Goal: Communication & Community: Answer question/provide support

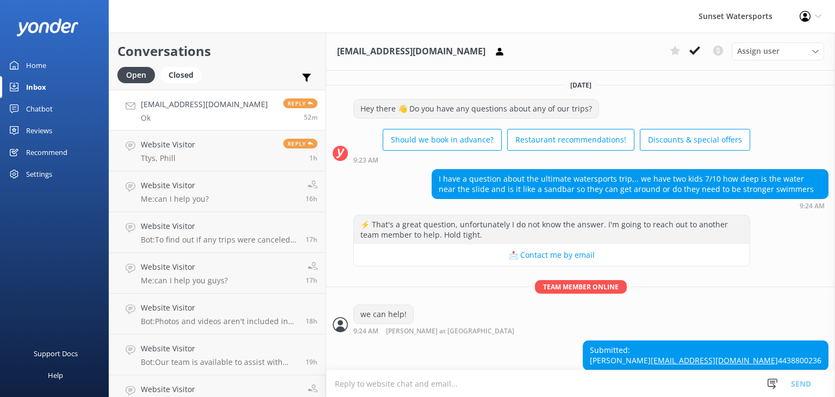
scroll to position [256, 0]
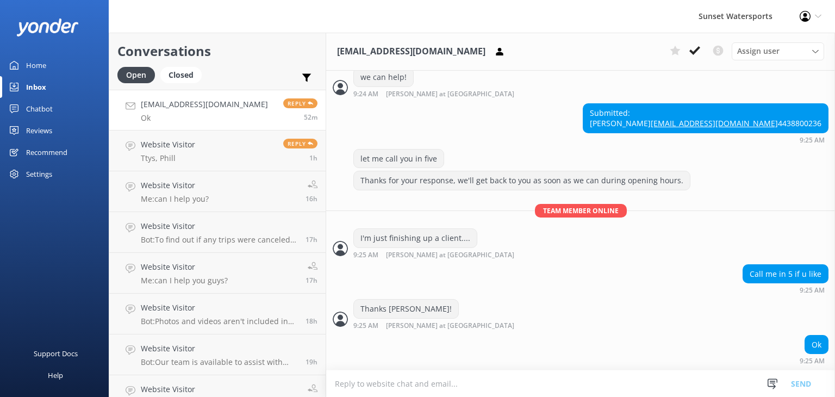
click at [196, 115] on p "Ok" at bounding box center [204, 118] width 127 height 10
click at [193, 159] on link "Website Visitor Ttys, Phill Reply 1h" at bounding box center [217, 150] width 216 height 41
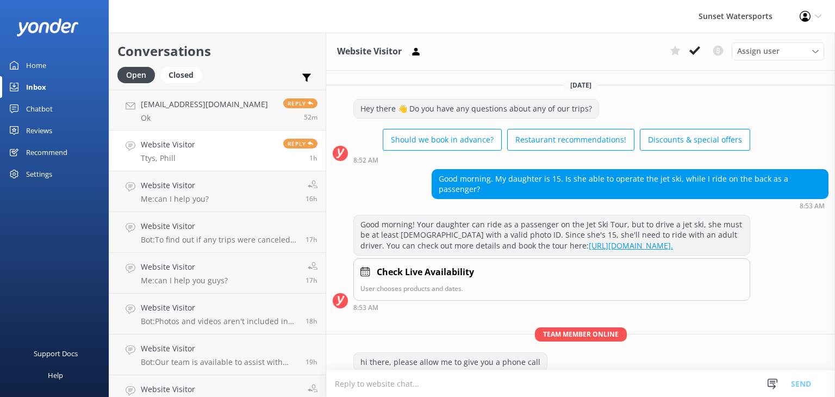
scroll to position [209, 0]
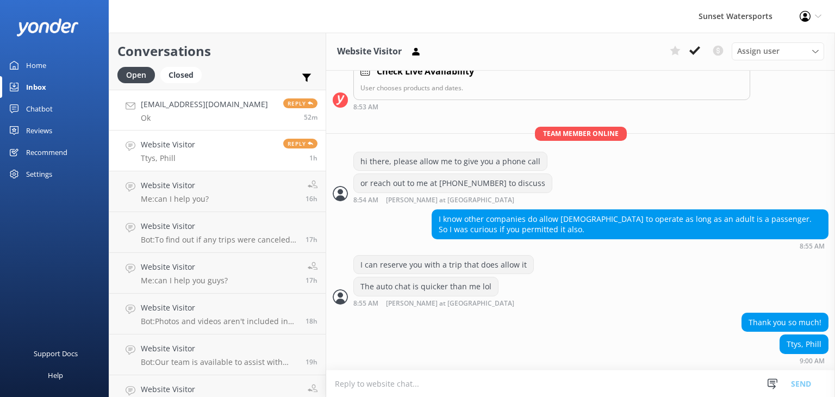
click at [193, 103] on h4 "[EMAIL_ADDRESS][DOMAIN_NAME]" at bounding box center [204, 104] width 127 height 12
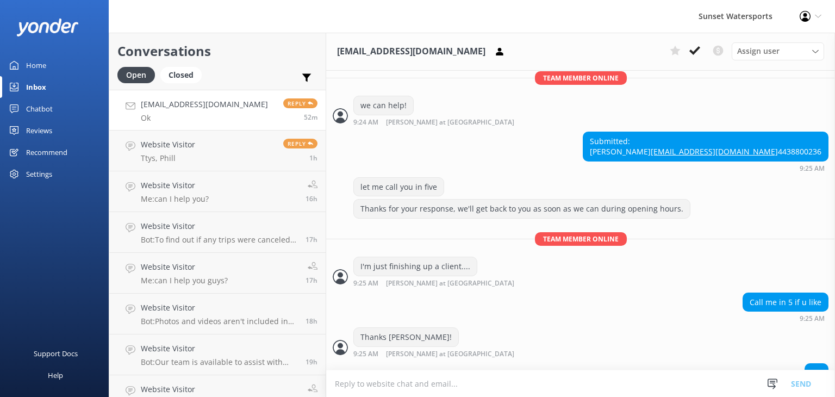
scroll to position [256, 0]
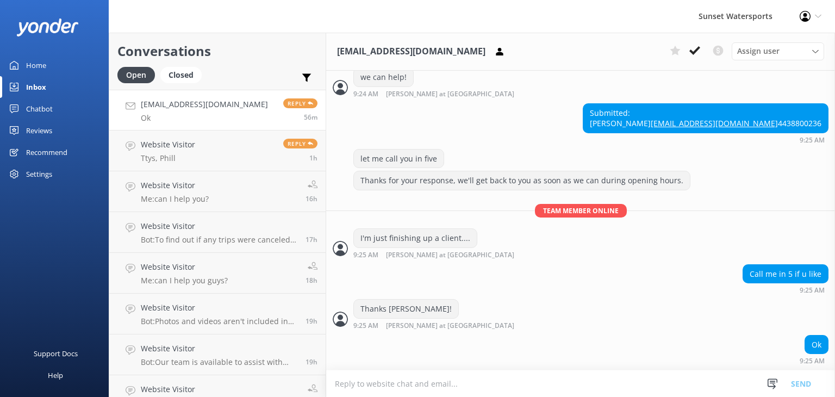
click at [199, 114] on p "Ok" at bounding box center [204, 118] width 127 height 10
click at [174, 151] on div "Website Visitor Ttys, Phill" at bounding box center [168, 151] width 54 height 24
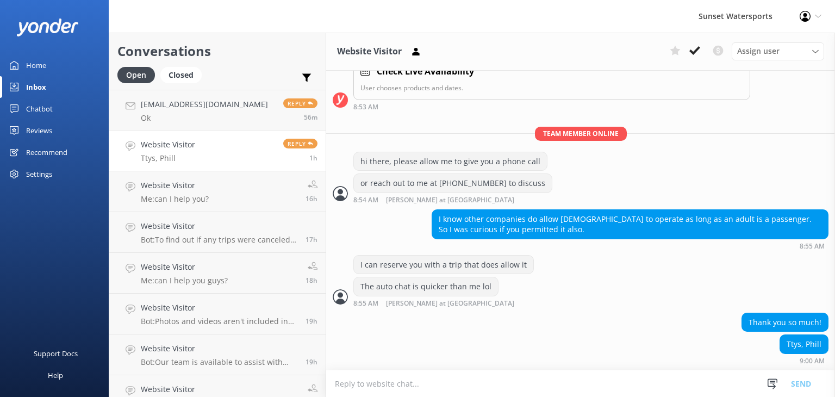
scroll to position [209, 0]
click at [202, 119] on p "Ok" at bounding box center [204, 118] width 127 height 10
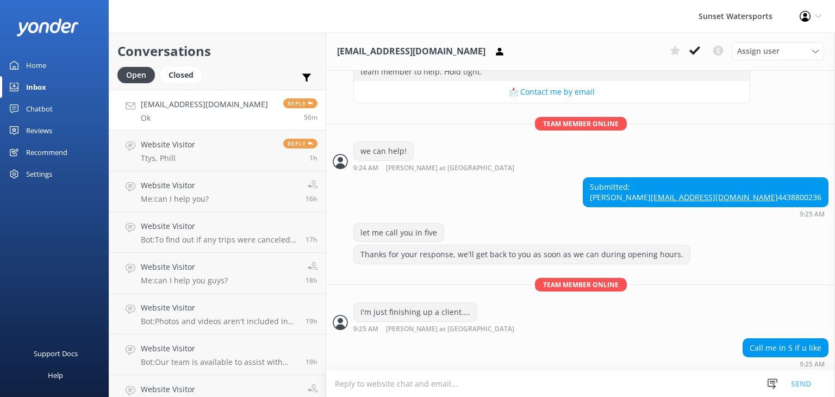
scroll to position [256, 0]
